Goal: Task Accomplishment & Management: Manage account settings

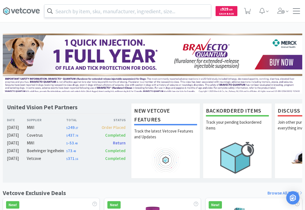
click at [102, 11] on input "text" at bounding box center [127, 11] width 167 height 13
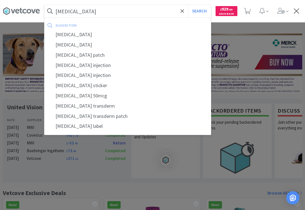
type input "[MEDICAL_DATA]"
click at [188, 5] on button "Search" at bounding box center [199, 11] width 23 height 13
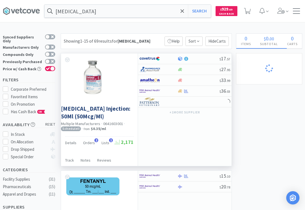
select select "2"
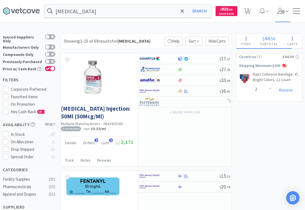
click at [281, 15] on span at bounding box center [284, 11] width 16 height 22
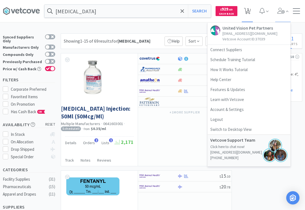
click at [250, 12] on icon at bounding box center [247, 11] width 7 height 6
select select "2"
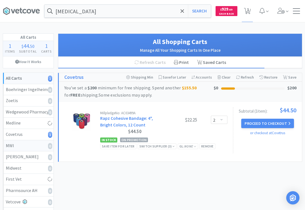
click at [22, 145] on div "MWI 0" at bounding box center [28, 145] width 45 height 7
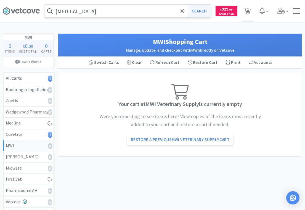
click at [206, 12] on button "Search" at bounding box center [199, 11] width 23 height 13
select select "2"
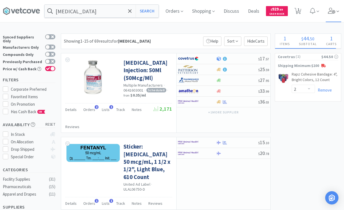
click at [305, 12] on icon at bounding box center [331, 11] width 7 height 6
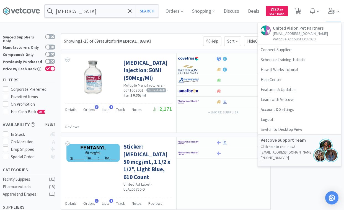
click at [287, 38] on p "Vetcove Account ID: 37039" at bounding box center [300, 39] width 55 height 6
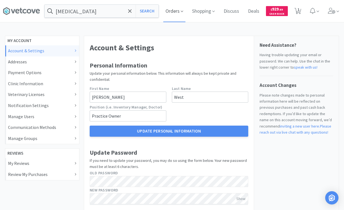
click at [178, 12] on span "Orders" at bounding box center [174, 11] width 22 height 22
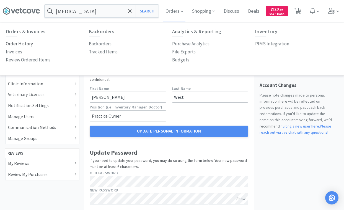
click at [19, 44] on p "Order History" at bounding box center [19, 43] width 27 height 7
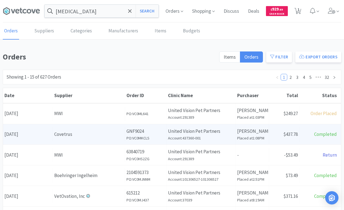
scroll to position [239, 0]
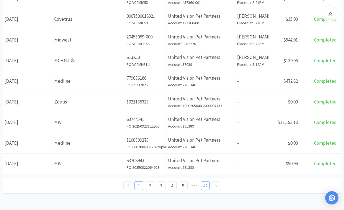
click at [204, 186] on link "42" at bounding box center [205, 185] width 8 height 8
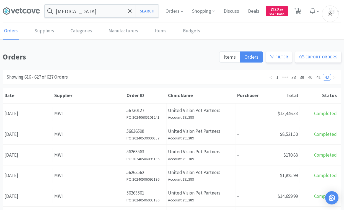
scroll to position [220, 0]
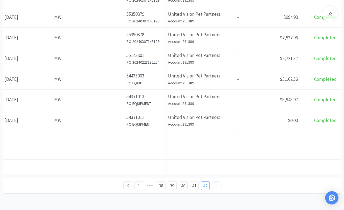
click at [216, 187] on link at bounding box center [216, 185] width 9 height 9
click at [195, 184] on link "41" at bounding box center [194, 185] width 8 height 8
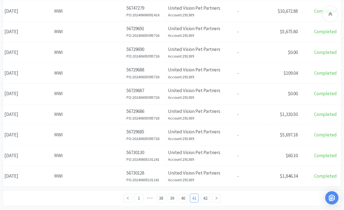
scroll to position [239, 0]
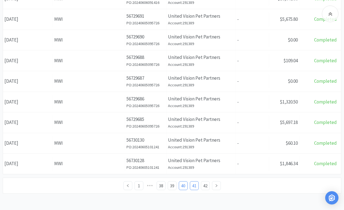
click at [185, 184] on link "40" at bounding box center [183, 185] width 8 height 8
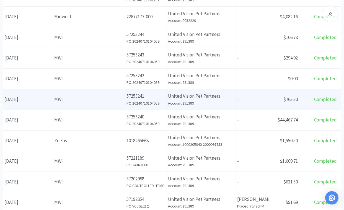
scroll to position [239, 0]
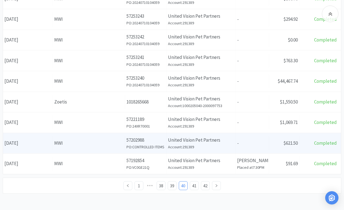
click at [31, 143] on div "Date [DATE]" at bounding box center [28, 143] width 50 height 14
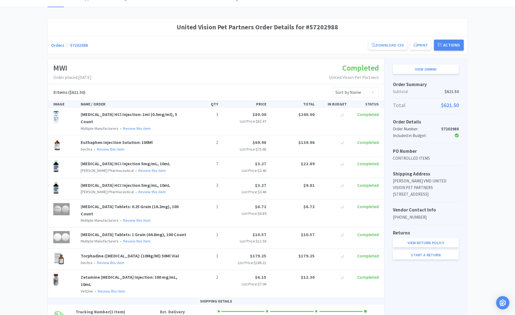
scroll to position [32, 0]
click at [305, 46] on link "Download CSV" at bounding box center [388, 45] width 39 height 9
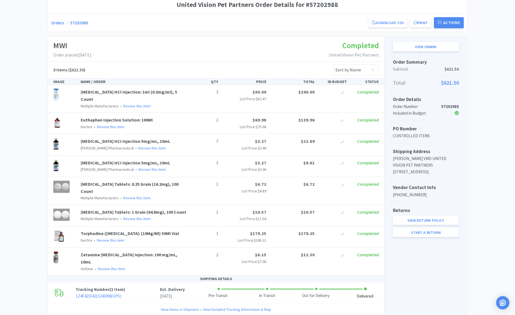
scroll to position [0, 0]
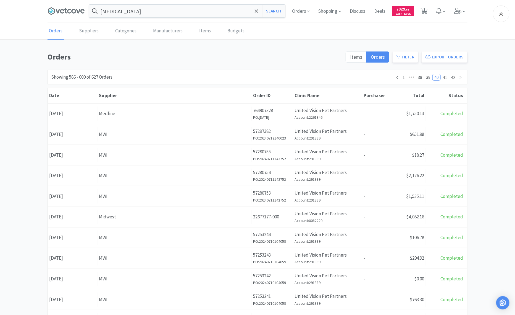
scroll to position [132, 0]
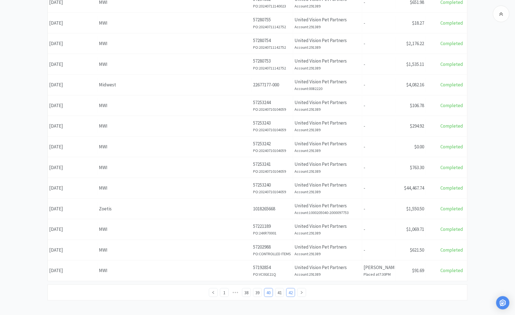
click at [288, 209] on link "42" at bounding box center [291, 292] width 8 height 8
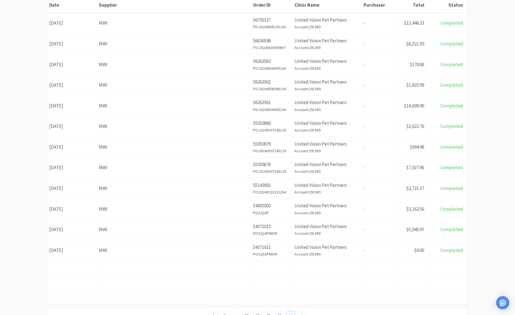
scroll to position [113, 0]
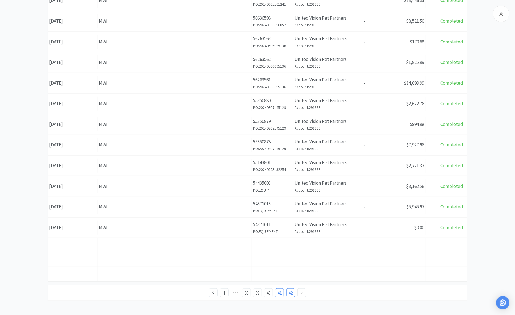
click at [282, 209] on link "41" at bounding box center [280, 292] width 8 height 8
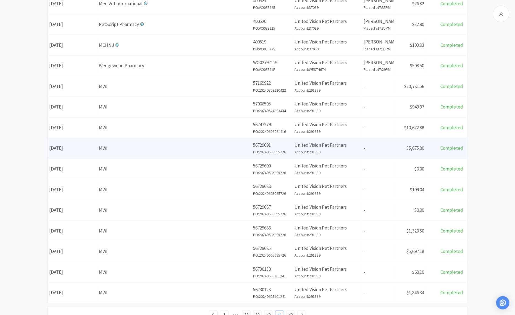
scroll to position [132, 0]
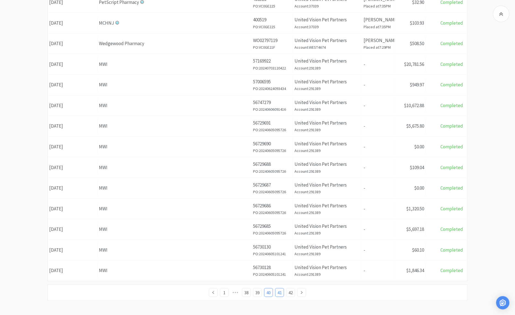
click at [270, 209] on link "40" at bounding box center [268, 292] width 8 height 8
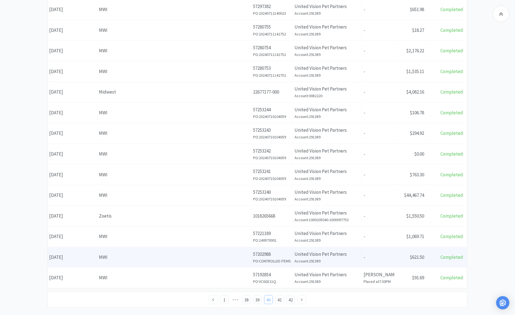
scroll to position [132, 0]
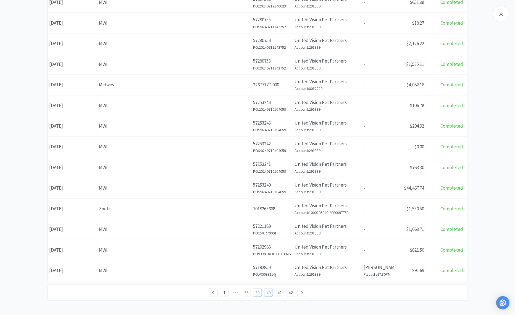
click at [260, 209] on link "39" at bounding box center [257, 292] width 8 height 8
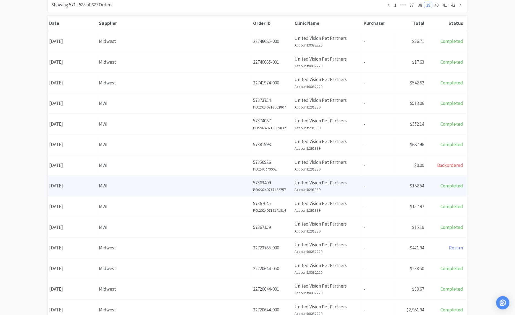
scroll to position [132, 0]
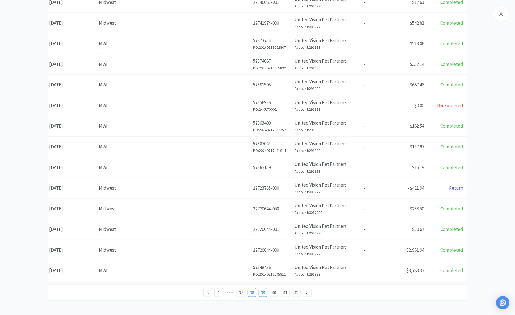
click at [255, 209] on link "38" at bounding box center [252, 292] width 8 height 8
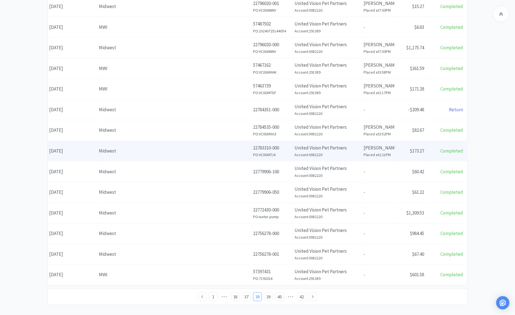
scroll to position [132, 0]
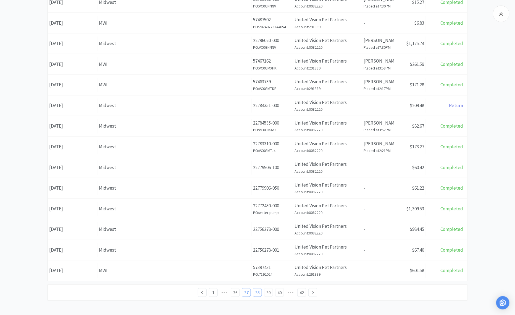
click at [249, 209] on link "37" at bounding box center [246, 292] width 8 height 8
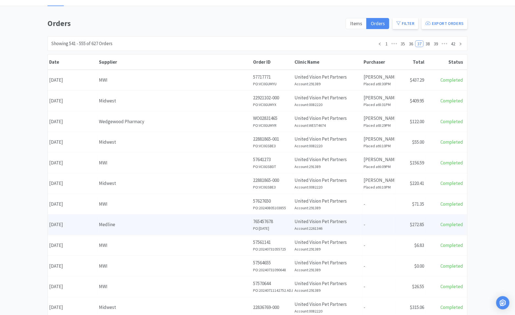
scroll to position [132, 0]
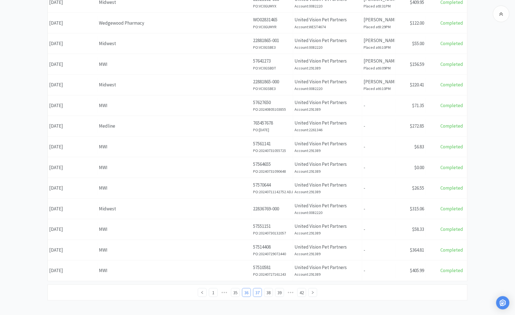
click at [248, 209] on link "36" at bounding box center [246, 292] width 8 height 8
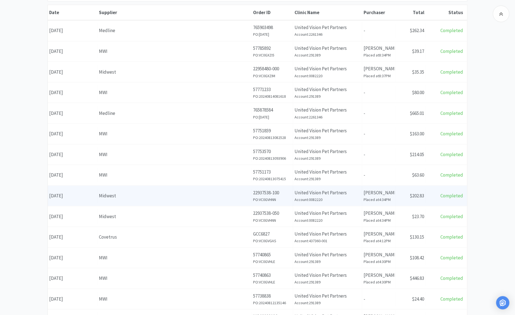
scroll to position [132, 0]
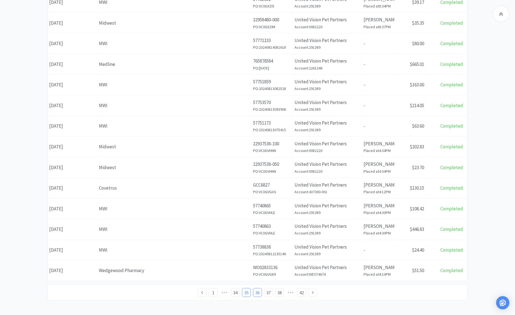
click at [247, 209] on link "35" at bounding box center [246, 292] width 8 height 8
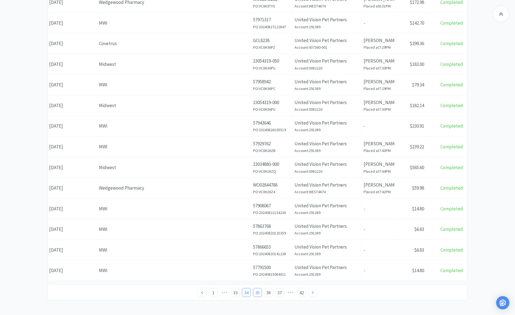
click at [247, 209] on link "34" at bounding box center [246, 292] width 8 height 8
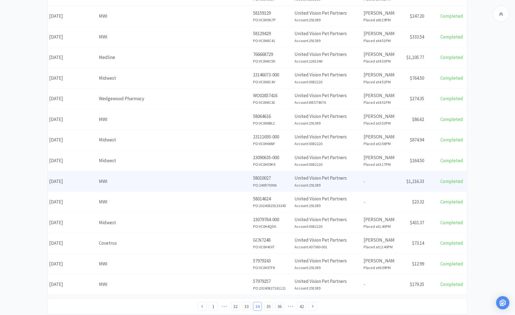
scroll to position [132, 0]
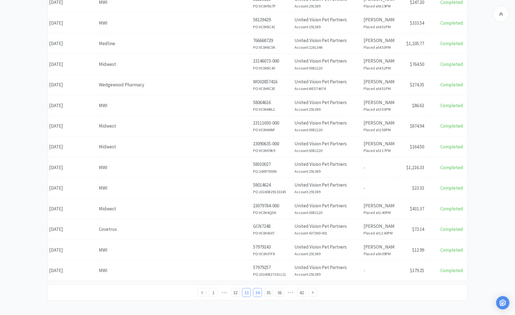
click at [246, 209] on link "33" at bounding box center [246, 292] width 8 height 8
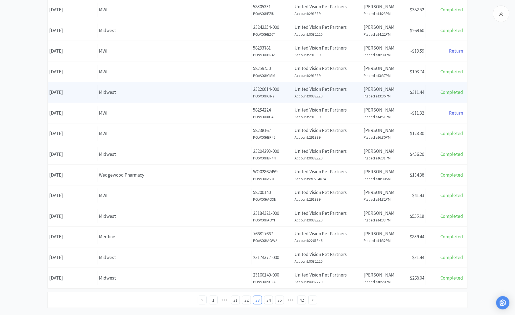
scroll to position [132, 0]
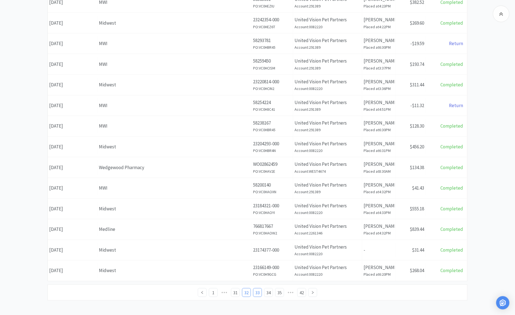
click at [247, 209] on link "32" at bounding box center [246, 292] width 8 height 8
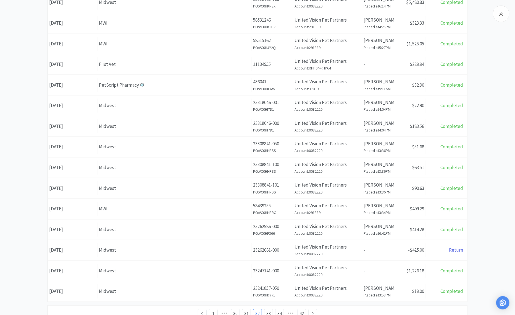
scroll to position [132, 0]
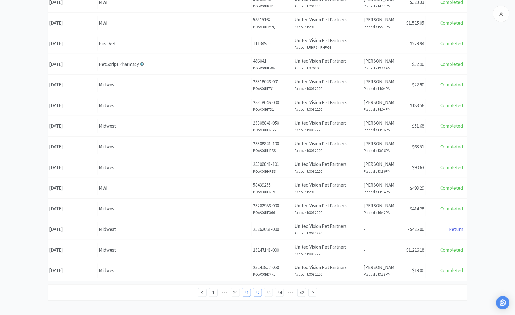
click at [246, 209] on link "31" at bounding box center [246, 292] width 8 height 8
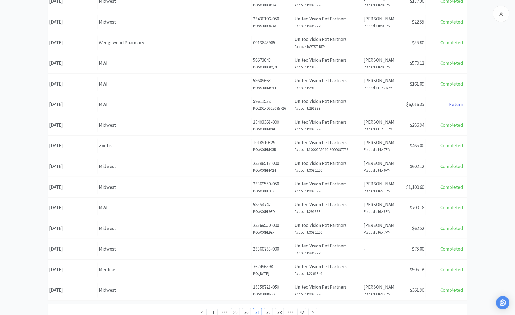
scroll to position [132, 0]
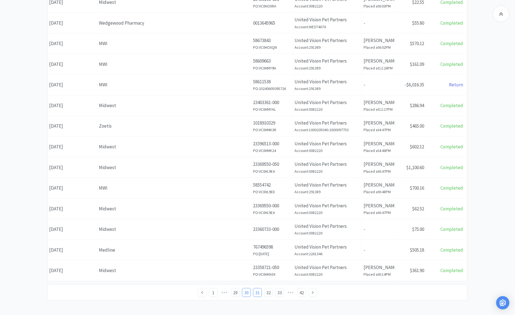
click at [246, 209] on link "30" at bounding box center [246, 292] width 8 height 8
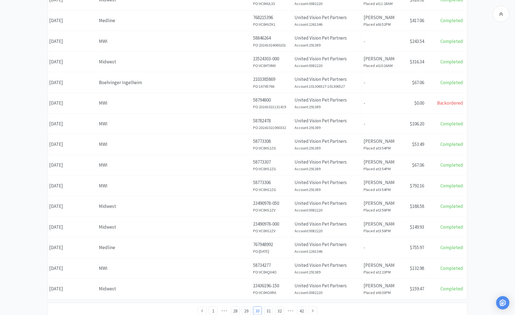
scroll to position [132, 0]
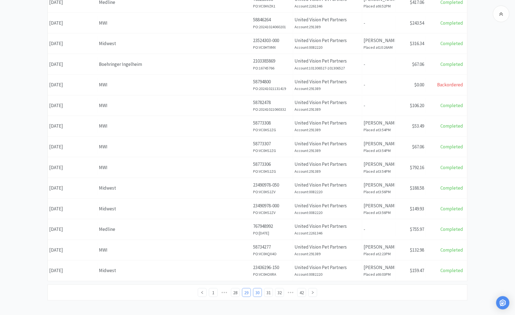
click at [247, 209] on link "29" at bounding box center [246, 292] width 8 height 8
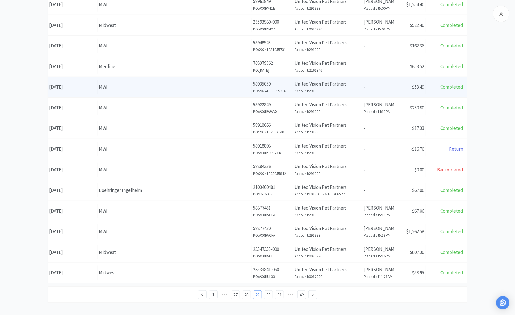
scroll to position [132, 0]
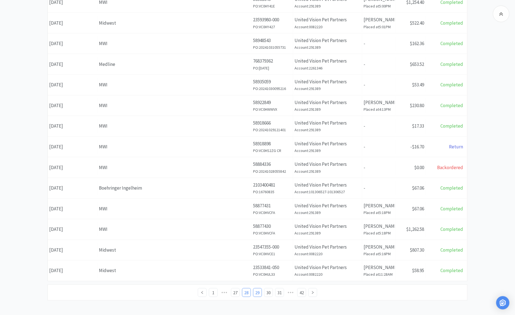
click at [244, 209] on link "28" at bounding box center [246, 292] width 8 height 8
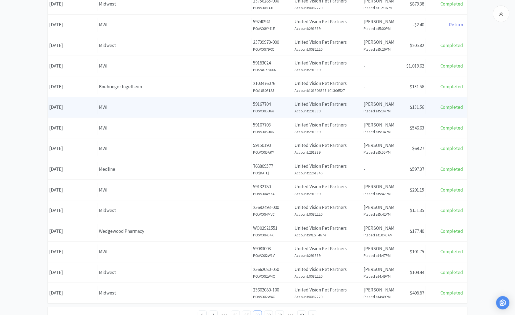
scroll to position [132, 0]
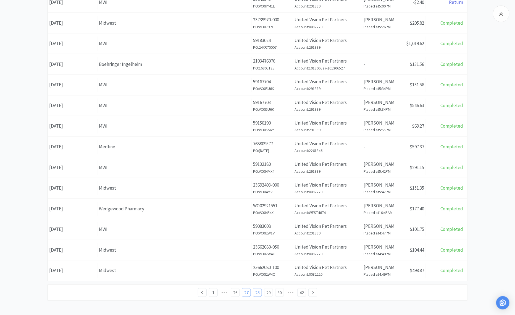
click at [247, 209] on link "27" at bounding box center [246, 292] width 8 height 8
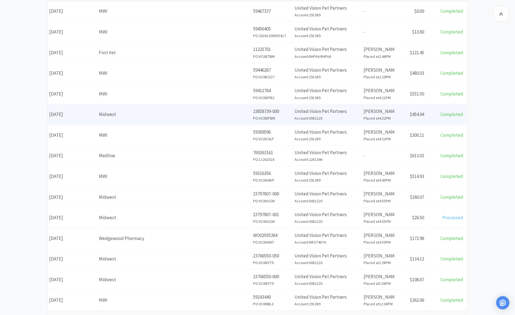
scroll to position [132, 0]
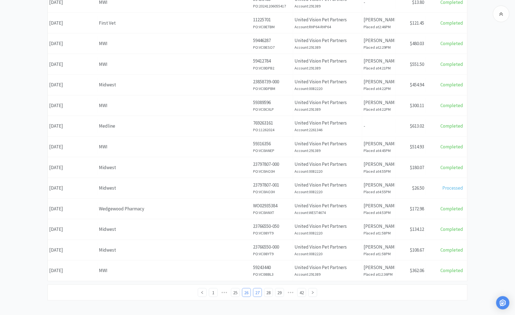
click at [247, 209] on link "26" at bounding box center [246, 292] width 8 height 8
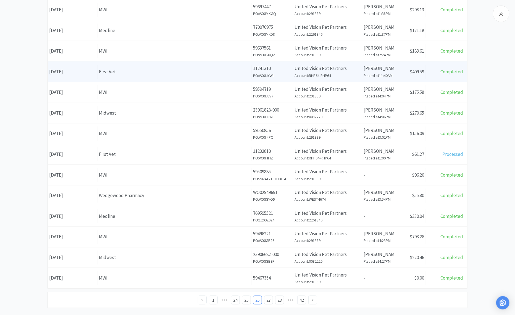
scroll to position [132, 0]
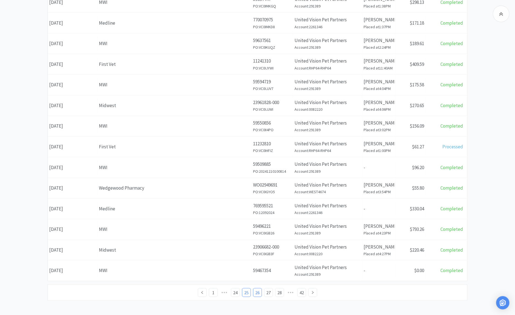
click at [246, 209] on link "25" at bounding box center [246, 292] width 8 height 8
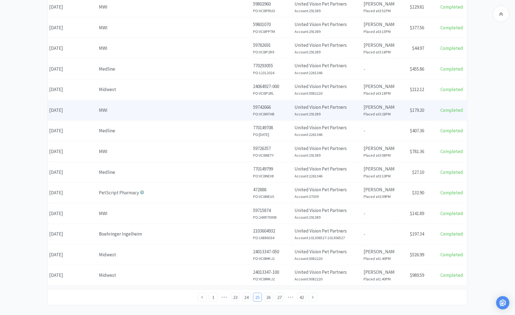
scroll to position [132, 0]
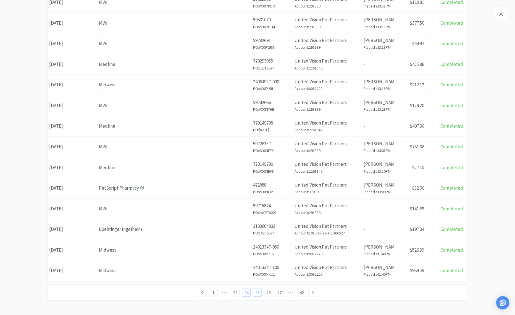
click at [246, 209] on link "24" at bounding box center [246, 292] width 8 height 8
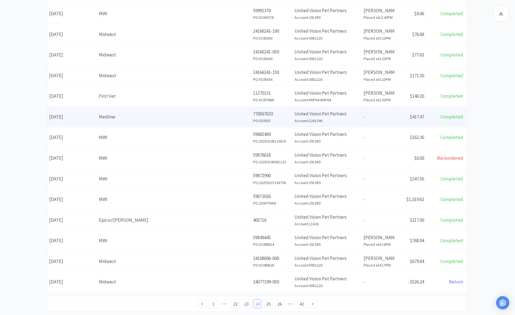
scroll to position [132, 0]
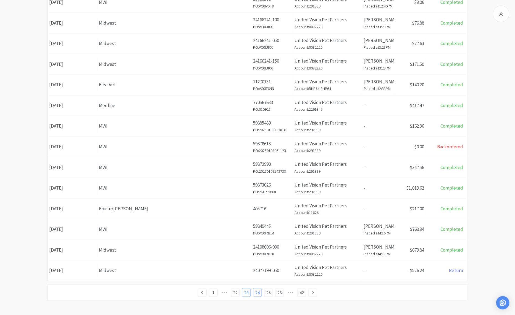
click at [245, 209] on link "23" at bounding box center [246, 292] width 8 height 8
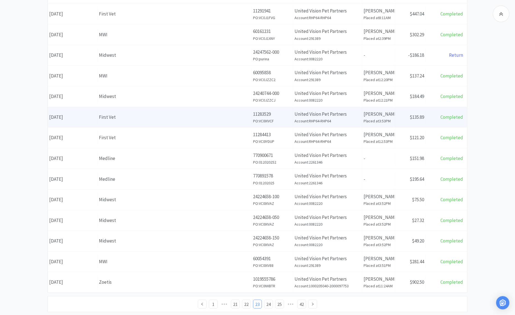
scroll to position [132, 0]
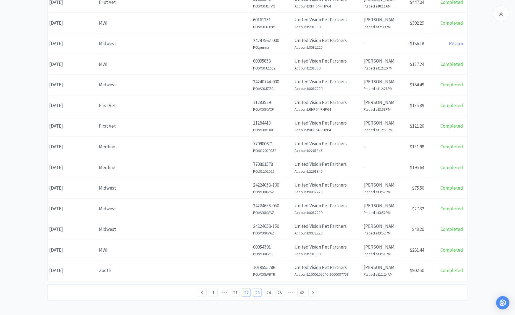
click at [245, 209] on link "22" at bounding box center [246, 292] width 8 height 8
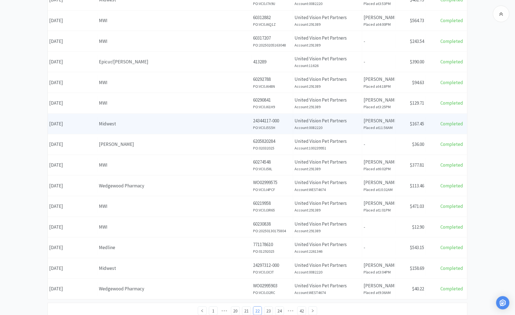
scroll to position [132, 0]
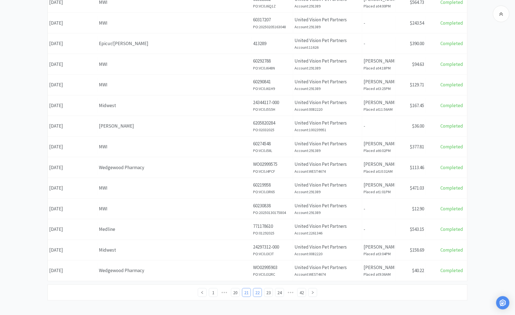
click at [250, 209] on link "21" at bounding box center [246, 292] width 8 height 8
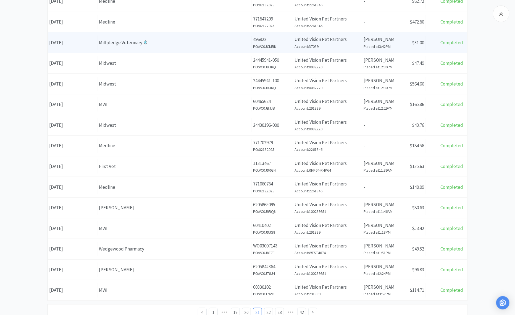
scroll to position [132, 0]
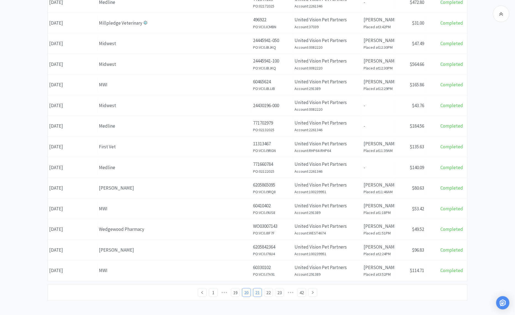
click at [247, 209] on link "20" at bounding box center [246, 292] width 8 height 8
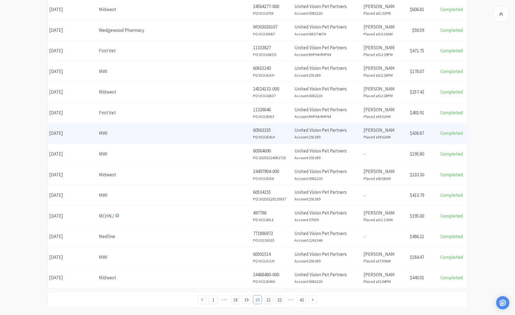
scroll to position [132, 0]
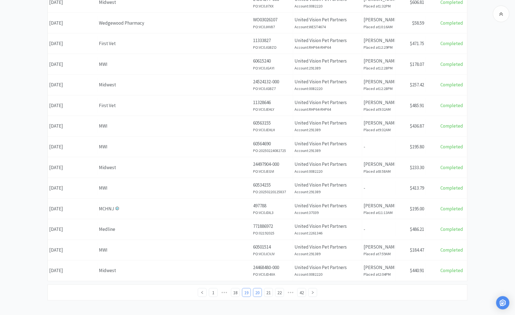
click at [248, 209] on link "19" at bounding box center [246, 292] width 8 height 8
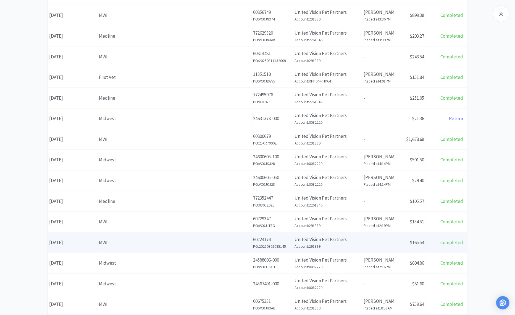
scroll to position [132, 0]
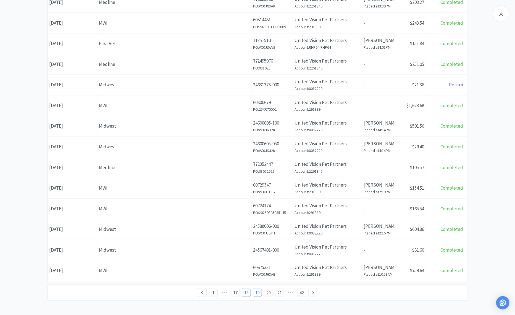
click at [247, 209] on link "18" at bounding box center [246, 292] width 8 height 8
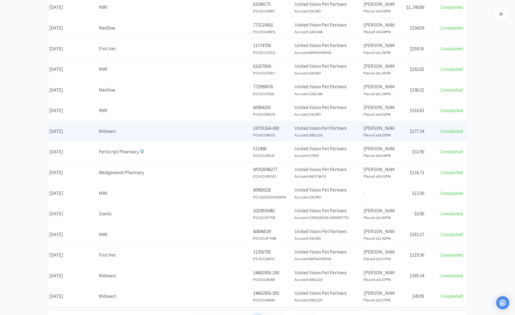
scroll to position [132, 0]
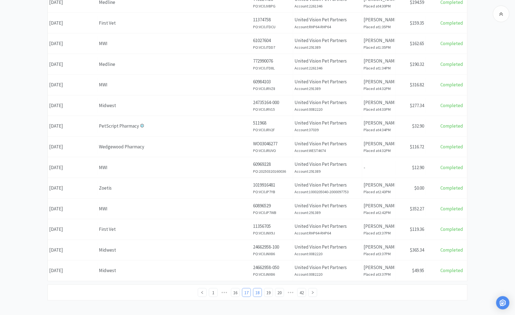
click at [247, 209] on link "17" at bounding box center [246, 292] width 8 height 8
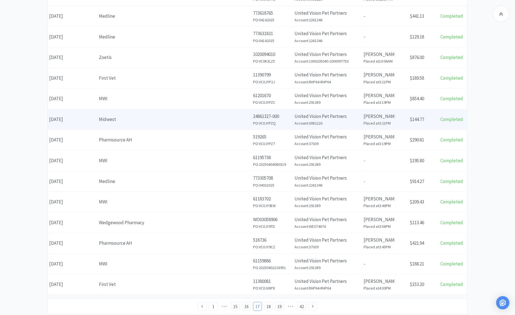
scroll to position [132, 0]
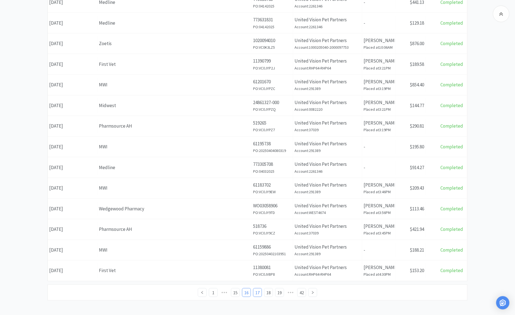
click at [245, 209] on link "16" at bounding box center [246, 292] width 8 height 8
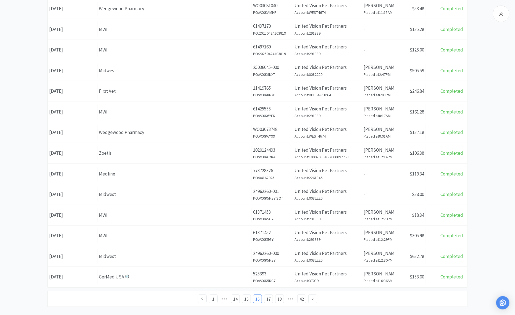
scroll to position [132, 0]
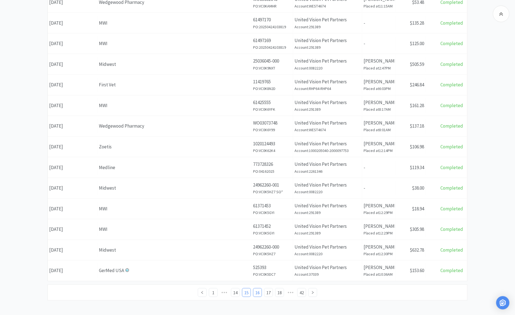
click at [244, 209] on link "15" at bounding box center [246, 292] width 8 height 8
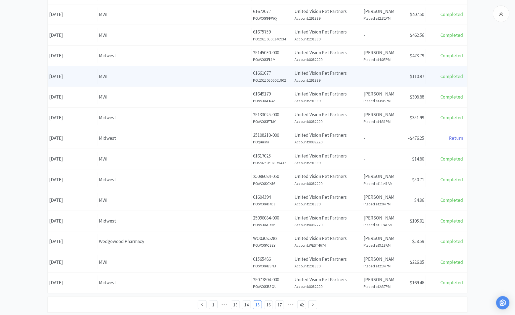
scroll to position [132, 0]
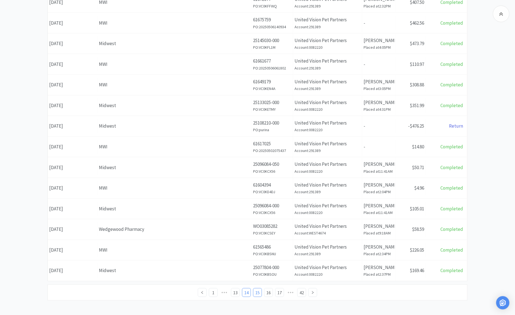
click at [247, 209] on link "14" at bounding box center [246, 292] width 8 height 8
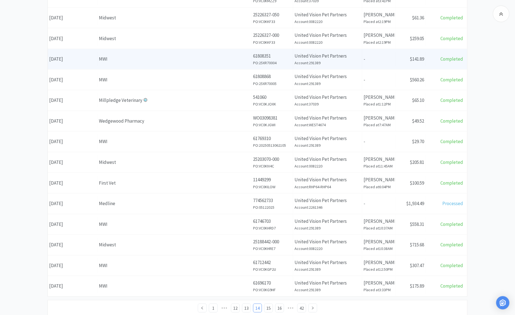
scroll to position [132, 0]
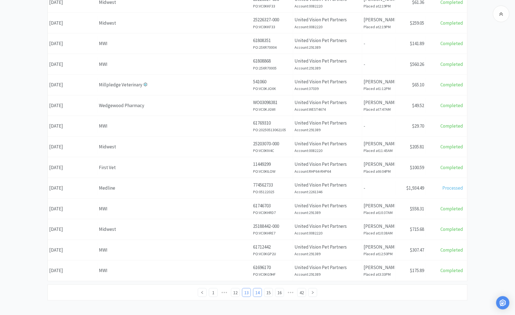
click at [244, 209] on link "13" at bounding box center [246, 292] width 8 height 8
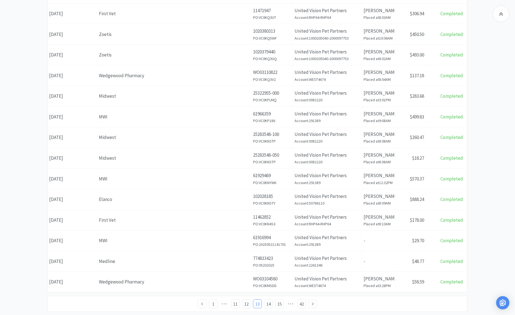
scroll to position [132, 0]
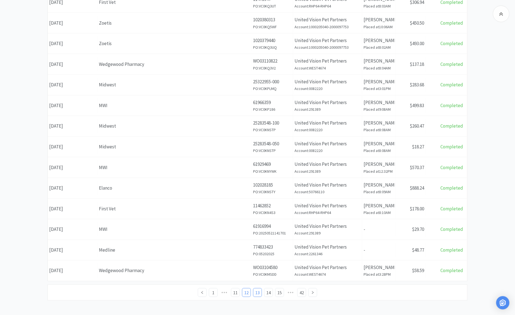
click at [247, 209] on link "12" at bounding box center [246, 292] width 8 height 8
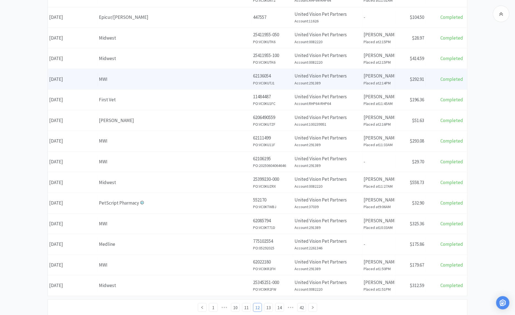
scroll to position [132, 0]
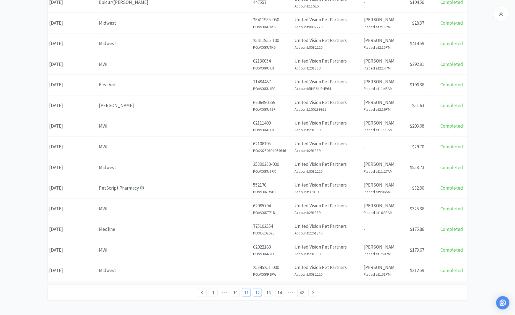
click at [246, 209] on link "11" at bounding box center [246, 292] width 8 height 8
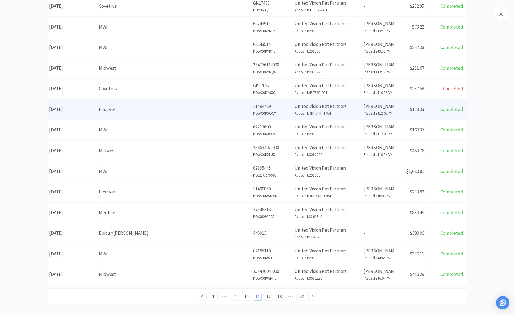
scroll to position [132, 0]
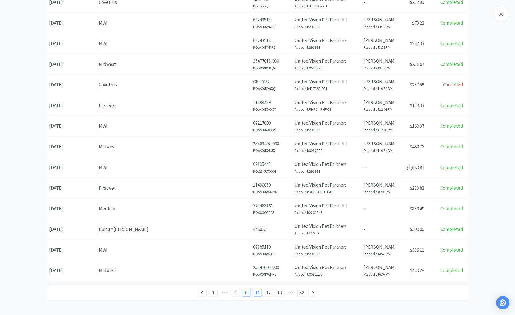
click at [243, 209] on link "10" at bounding box center [246, 292] width 8 height 8
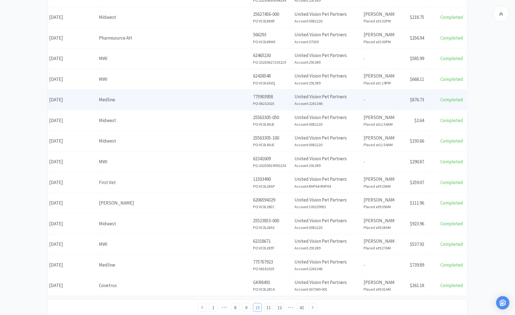
scroll to position [132, 0]
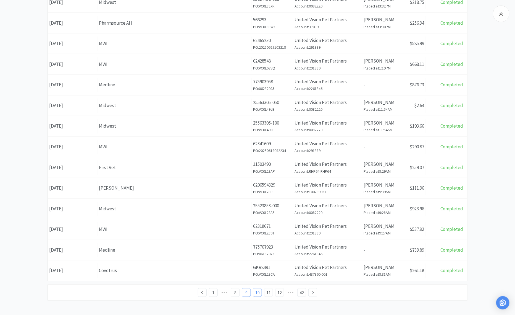
click at [249, 209] on link "9" at bounding box center [246, 292] width 8 height 8
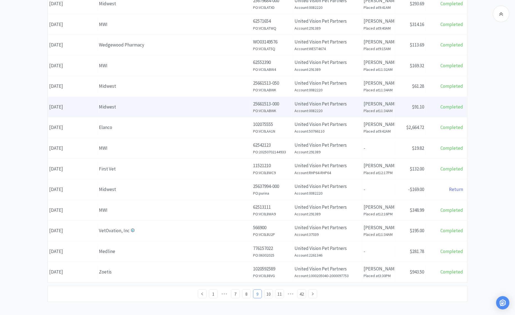
scroll to position [132, 0]
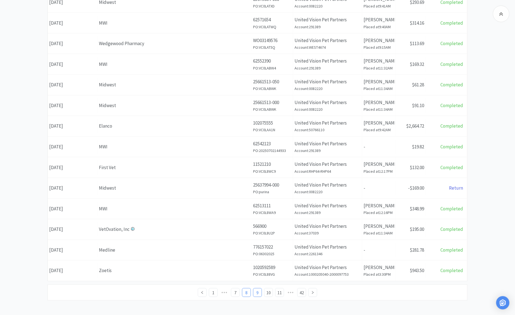
click at [249, 209] on link "8" at bounding box center [246, 292] width 8 height 8
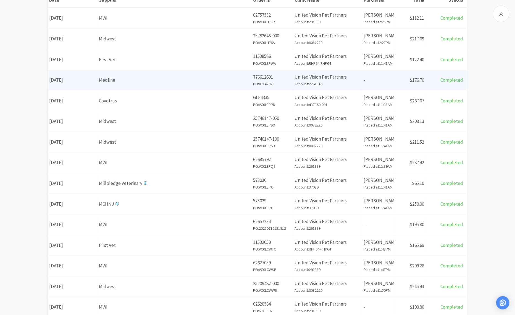
scroll to position [132, 0]
